Goal: Information Seeking & Learning: Learn about a topic

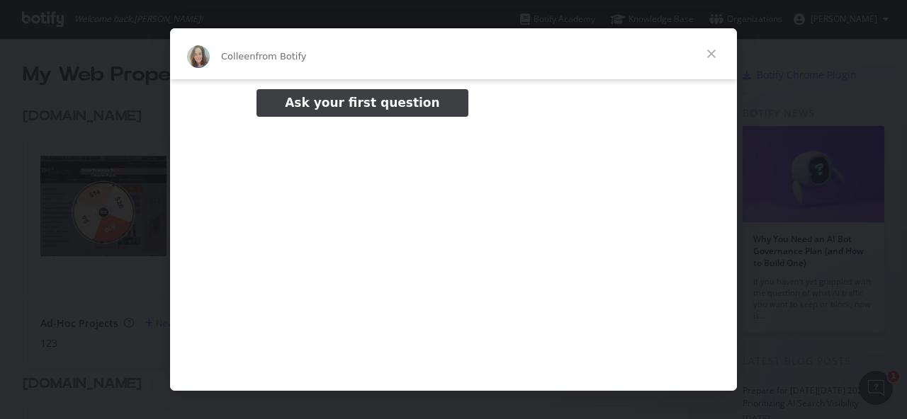
scroll to position [236, 0]
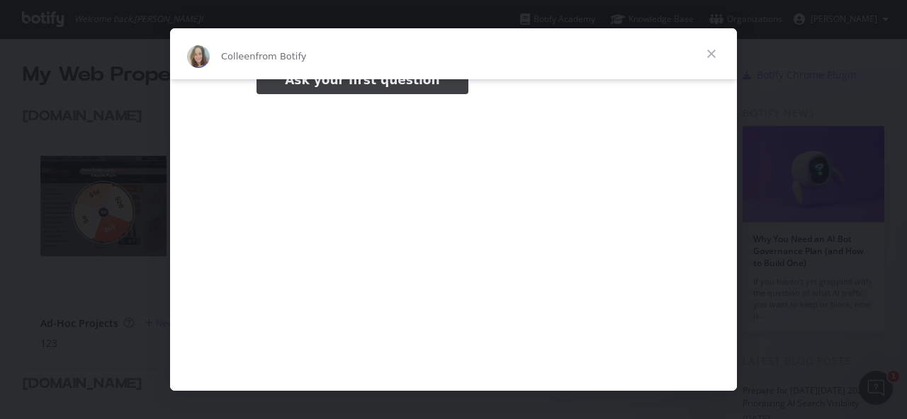
type input "1220774"
click at [713, 56] on span "Close" at bounding box center [711, 53] width 51 height 51
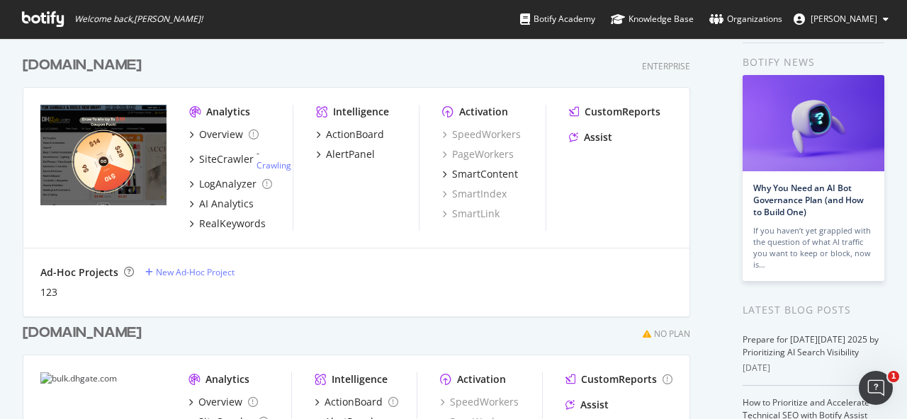
scroll to position [0, 0]
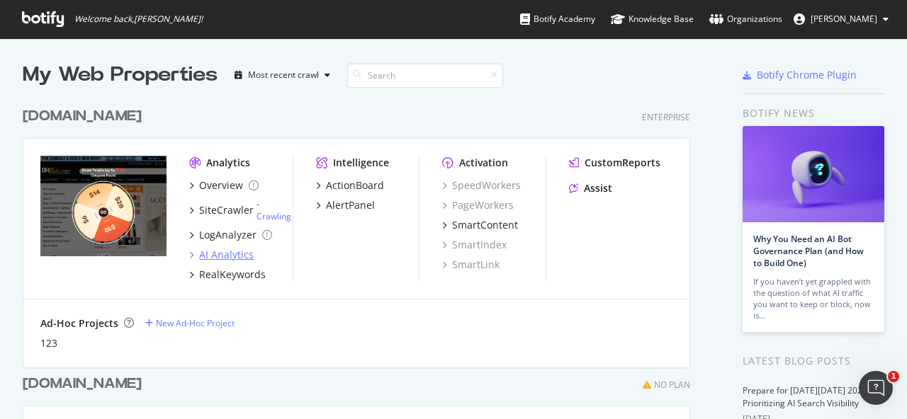
click at [197, 251] on div "AI Analytics" at bounding box center [221, 255] width 64 height 14
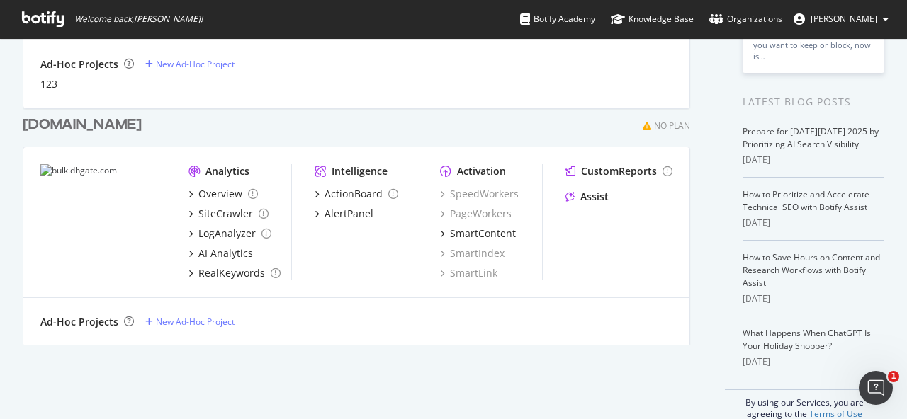
scroll to position [283, 0]
